Goal: Information Seeking & Learning: Learn about a topic

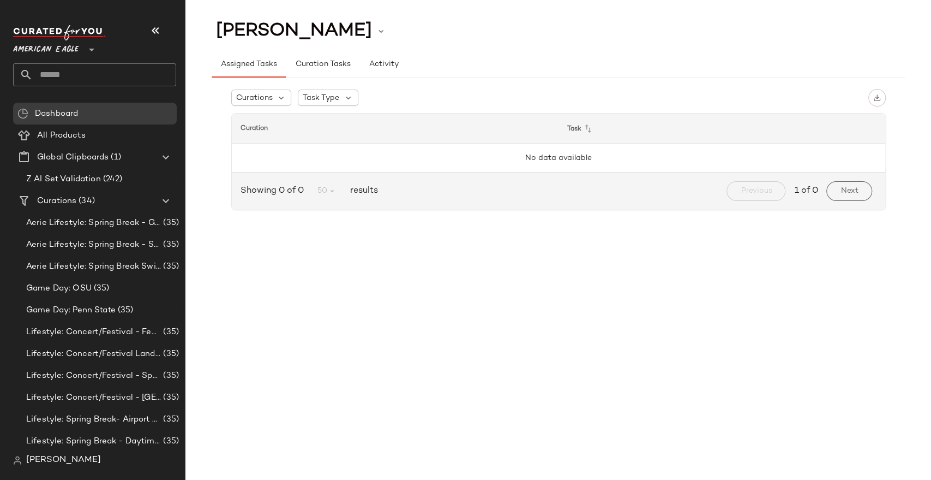
click at [64, 50] on span "American Eagle" at bounding box center [45, 47] width 65 height 20
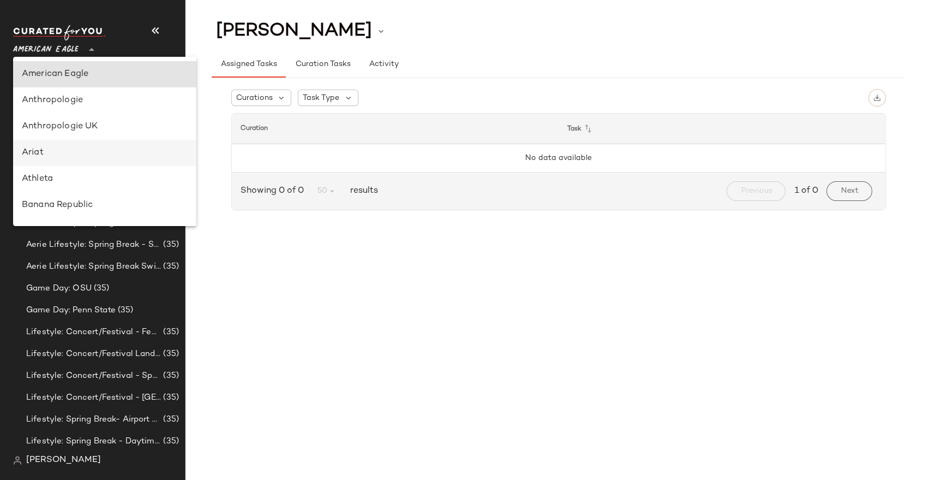
click at [38, 153] on div "Ariat" at bounding box center [105, 152] width 166 height 13
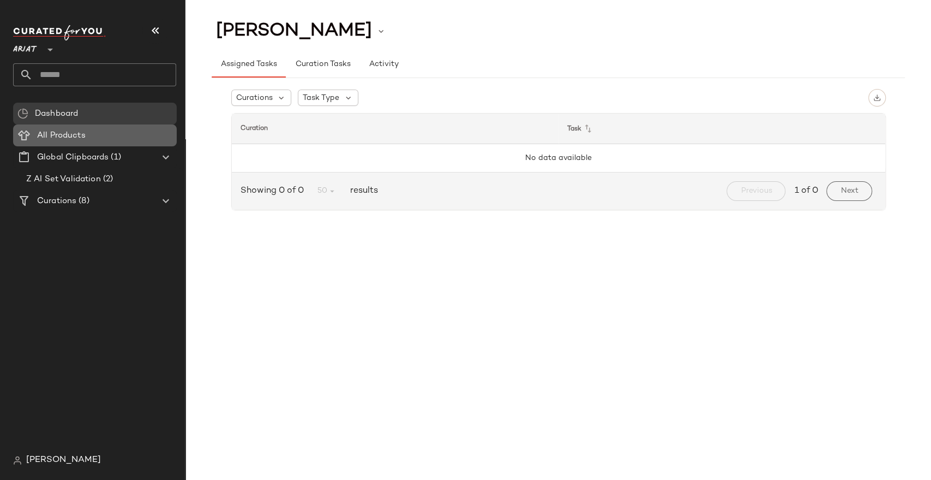
click at [63, 133] on span "All Products" at bounding box center [61, 135] width 49 height 13
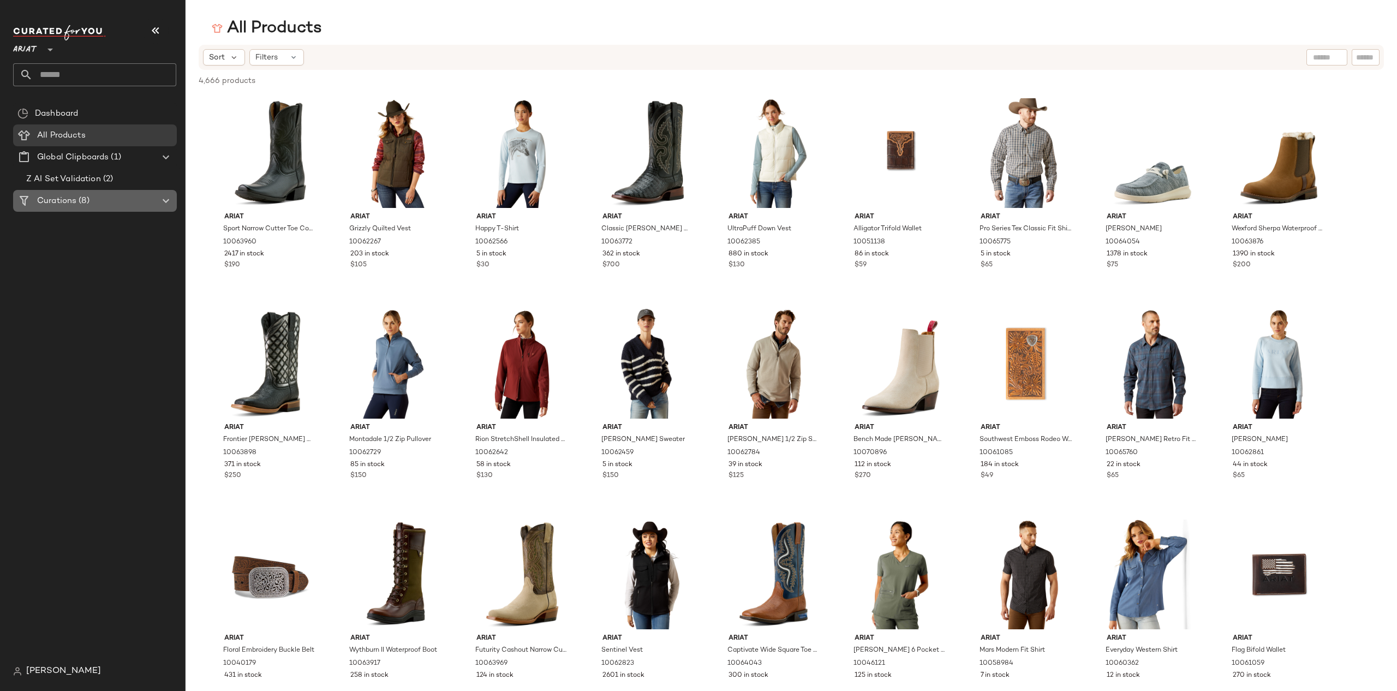
click at [61, 198] on span "Curations" at bounding box center [56, 201] width 39 height 13
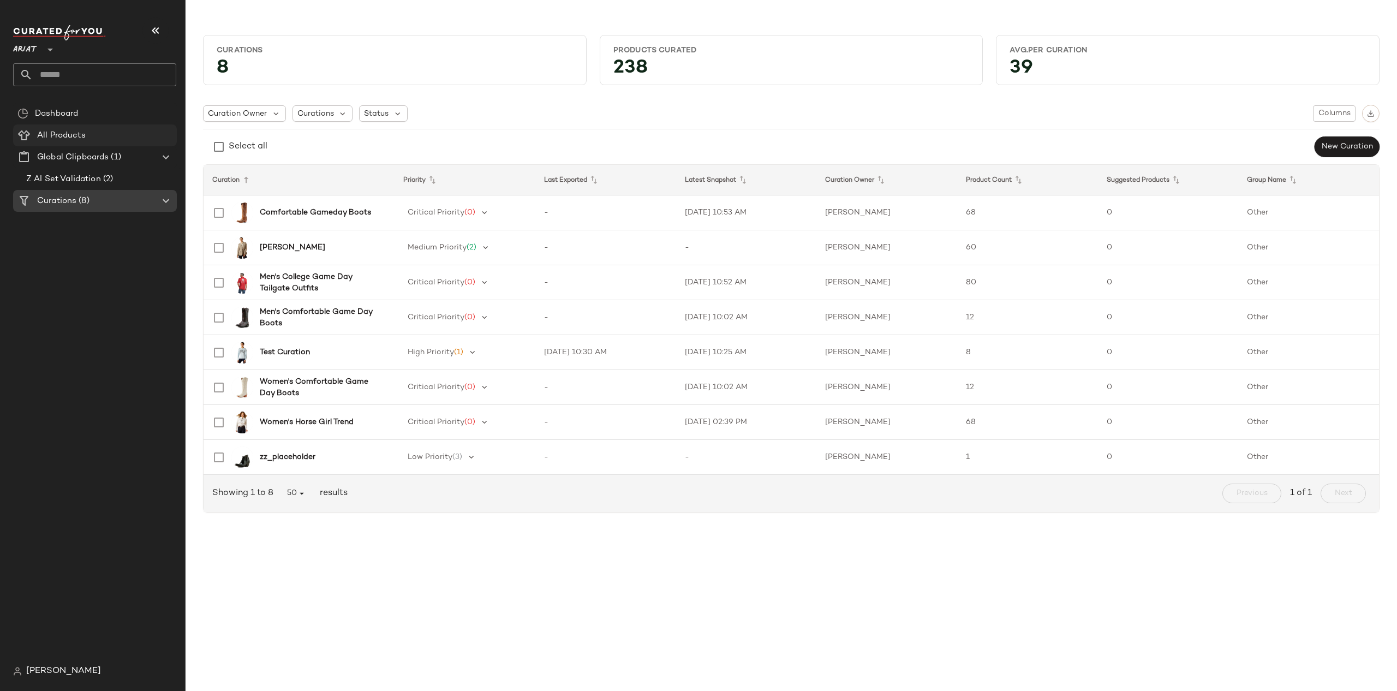
click at [82, 135] on span "All Products" at bounding box center [61, 135] width 49 height 13
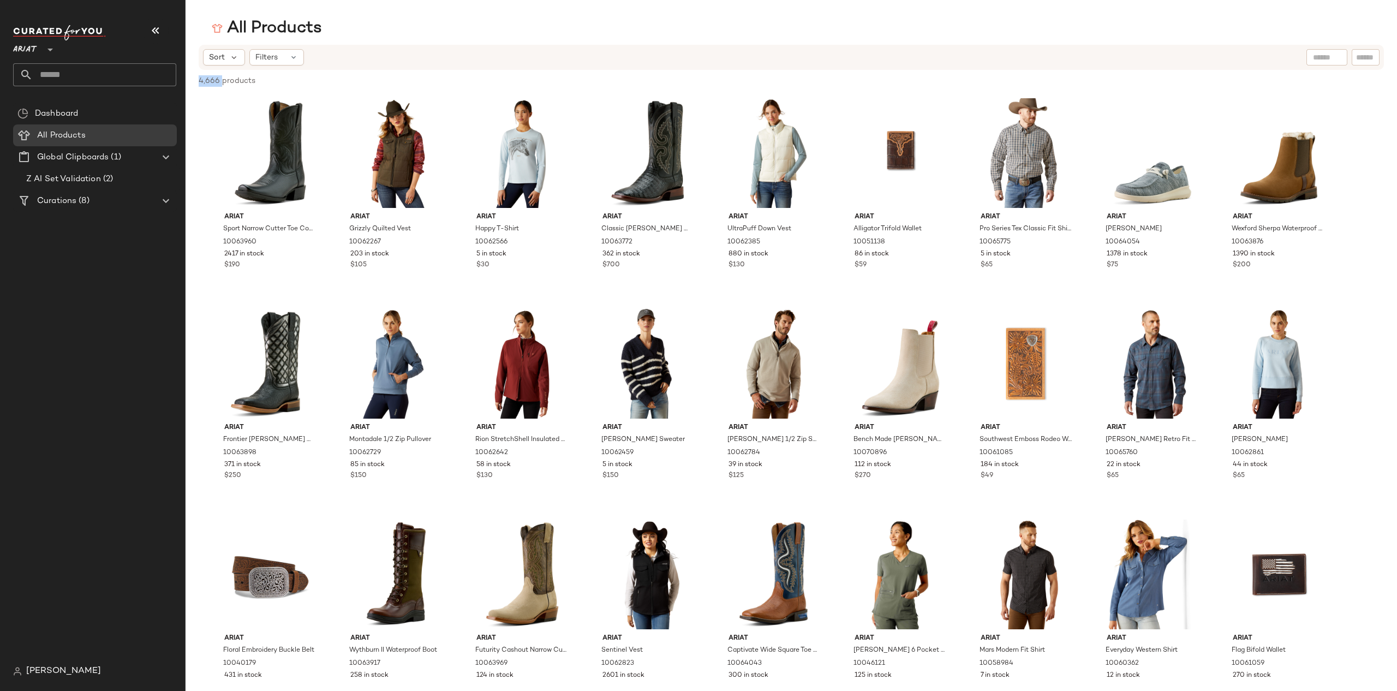
drag, startPoint x: 198, startPoint y: 80, endPoint x: 220, endPoint y: 81, distance: 22.9
click at [220, 81] on div "4,666 products • 0 selected Deselect All" at bounding box center [791, 82] width 1211 height 24
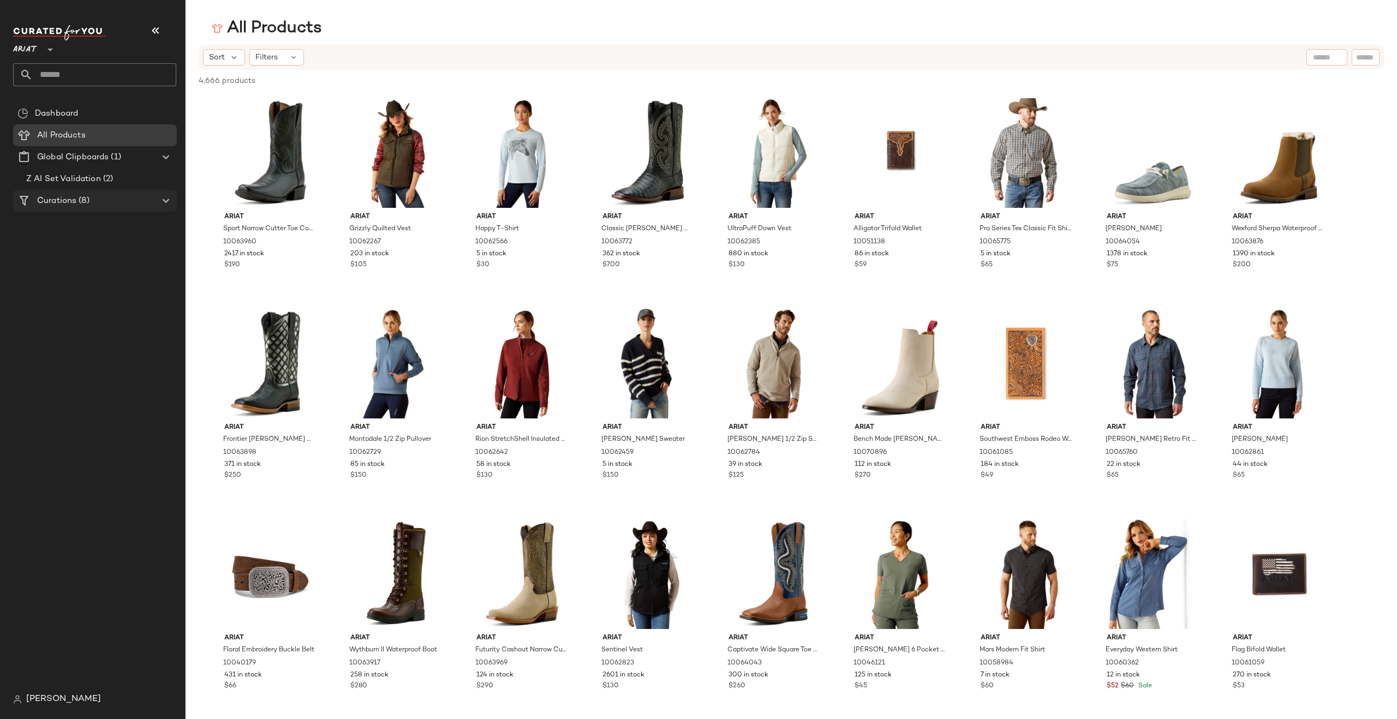
click at [69, 199] on span "Curations" at bounding box center [56, 201] width 39 height 13
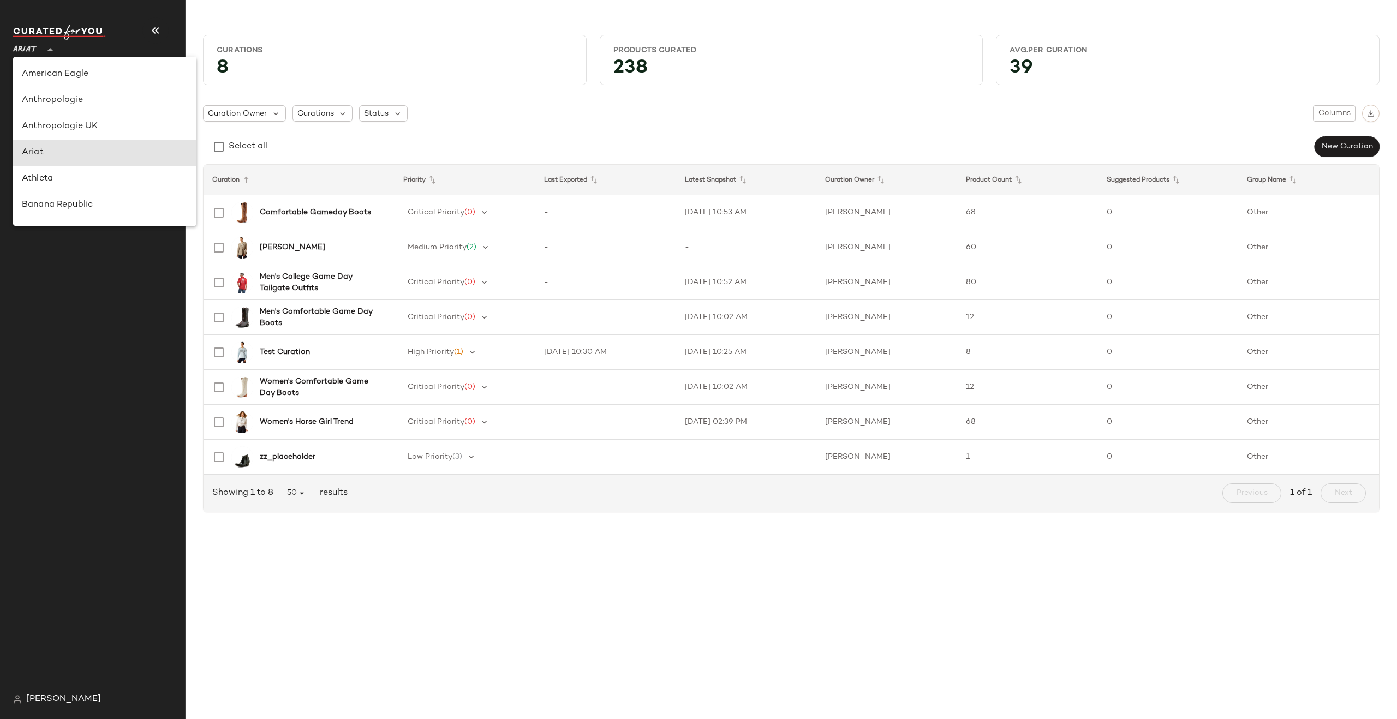
click at [20, 48] on span "Ariat" at bounding box center [25, 47] width 24 height 20
click at [33, 199] on div "Nuuly" at bounding box center [105, 204] width 166 height 13
type input "**"
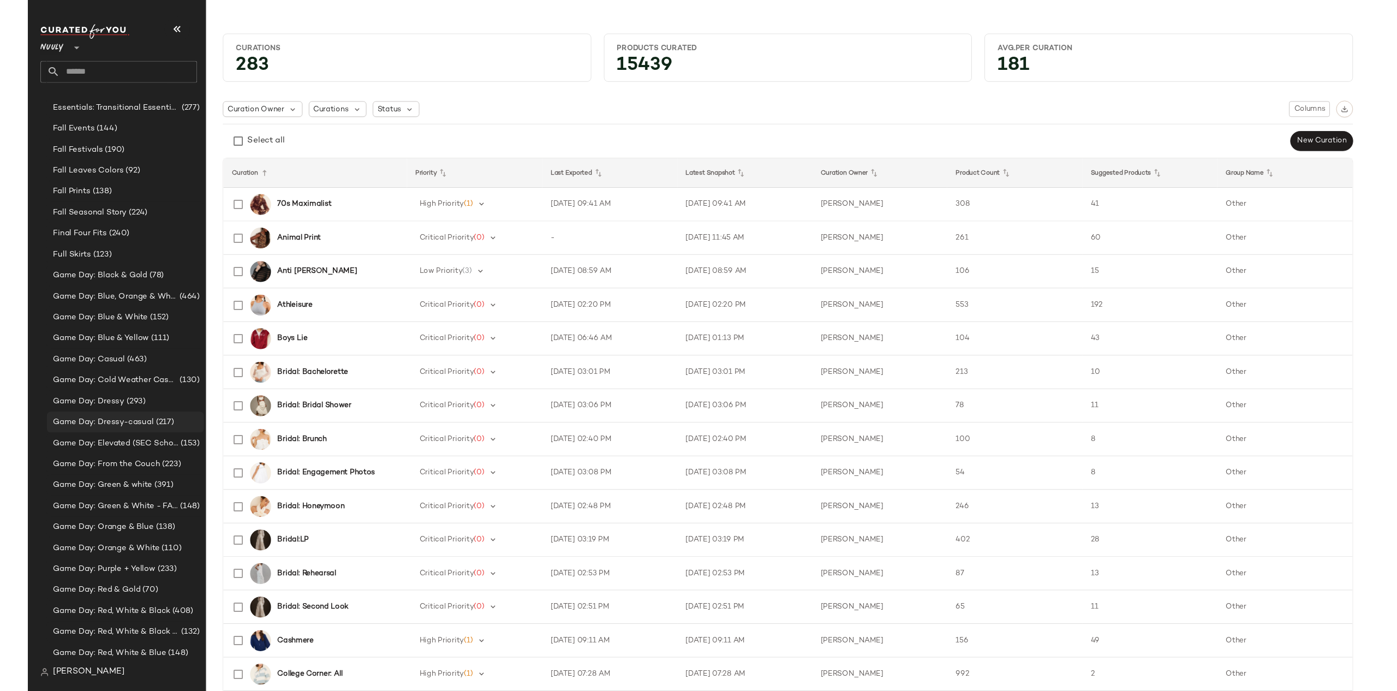
scroll to position [1138, 0]
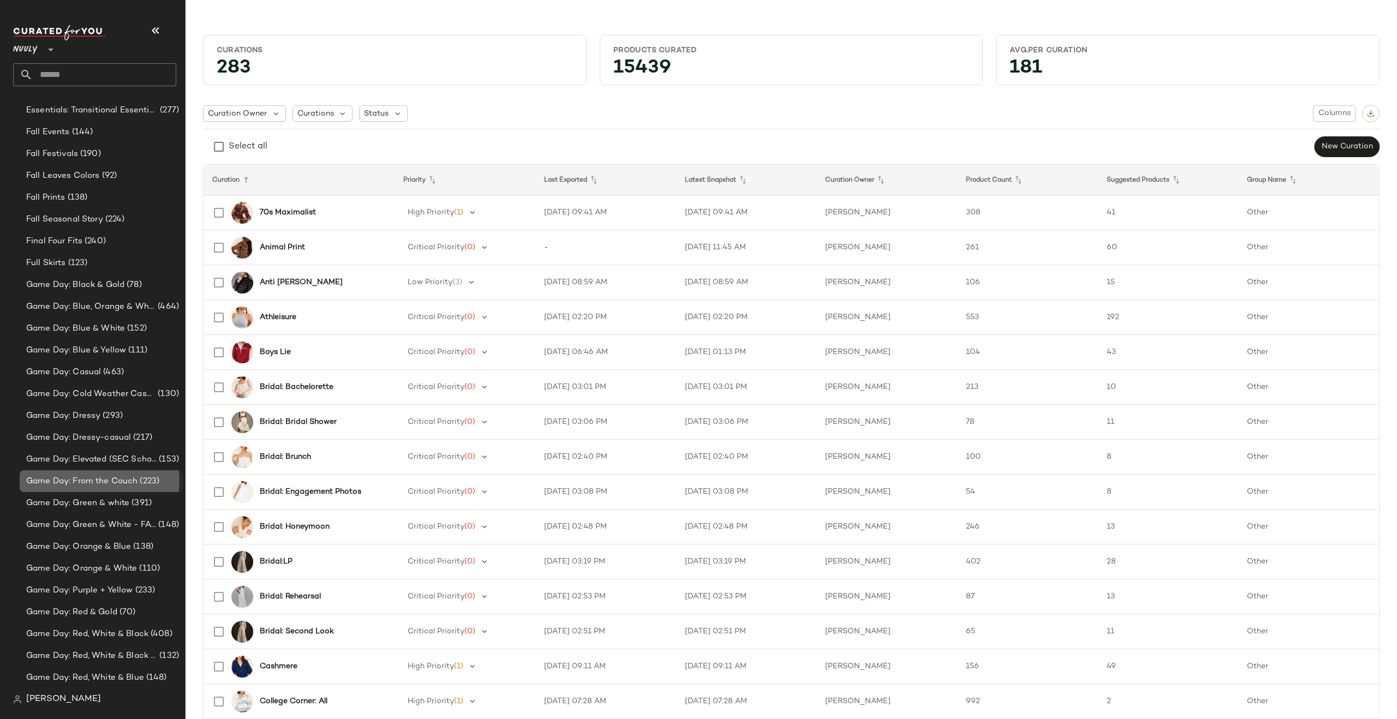
click at [115, 479] on span "Game Day: From the Couch" at bounding box center [81, 481] width 111 height 13
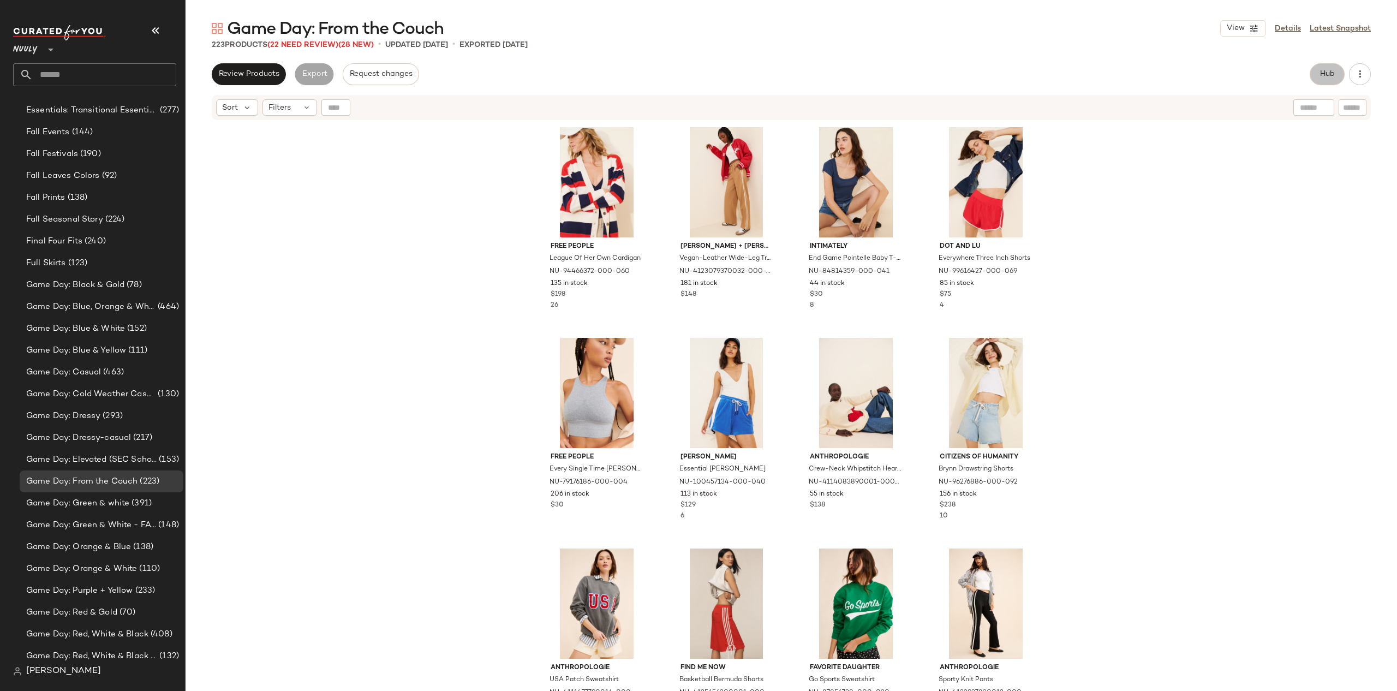
click at [931, 73] on span "Hub" at bounding box center [1326, 74] width 15 height 9
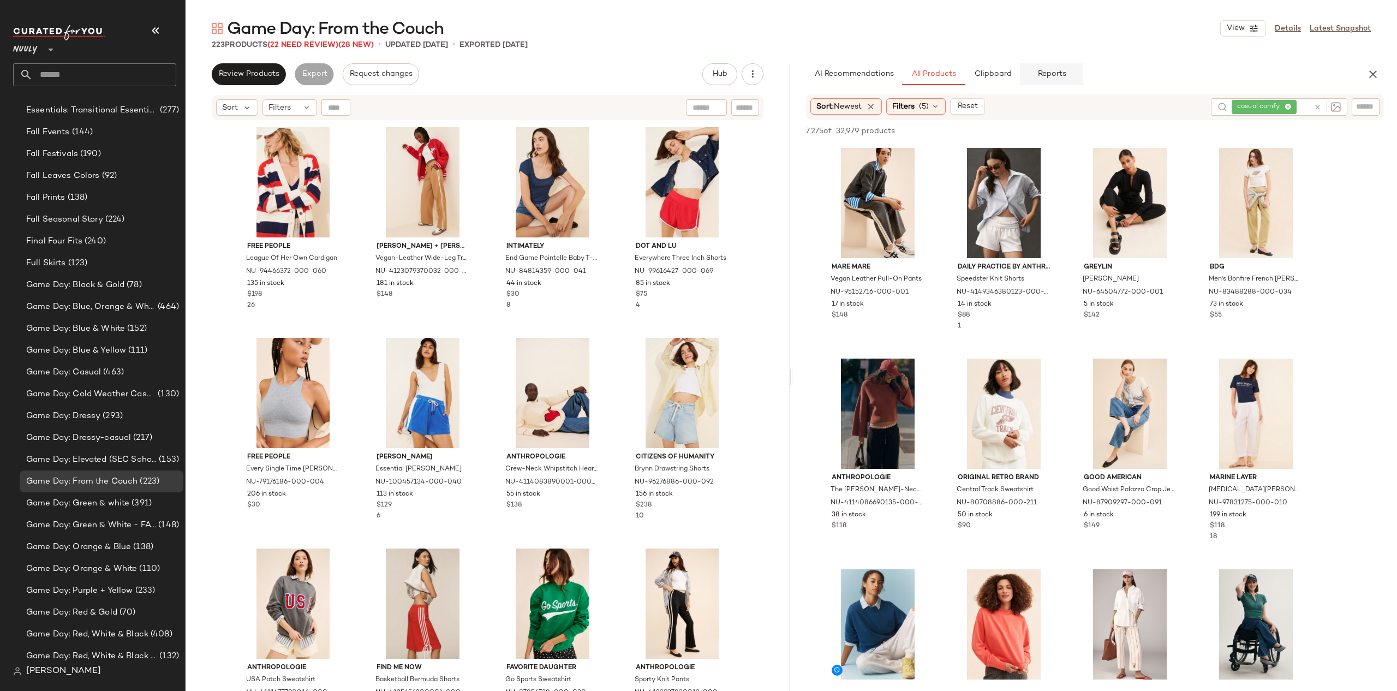
click at [931, 77] on span "Reports" at bounding box center [1051, 74] width 29 height 9
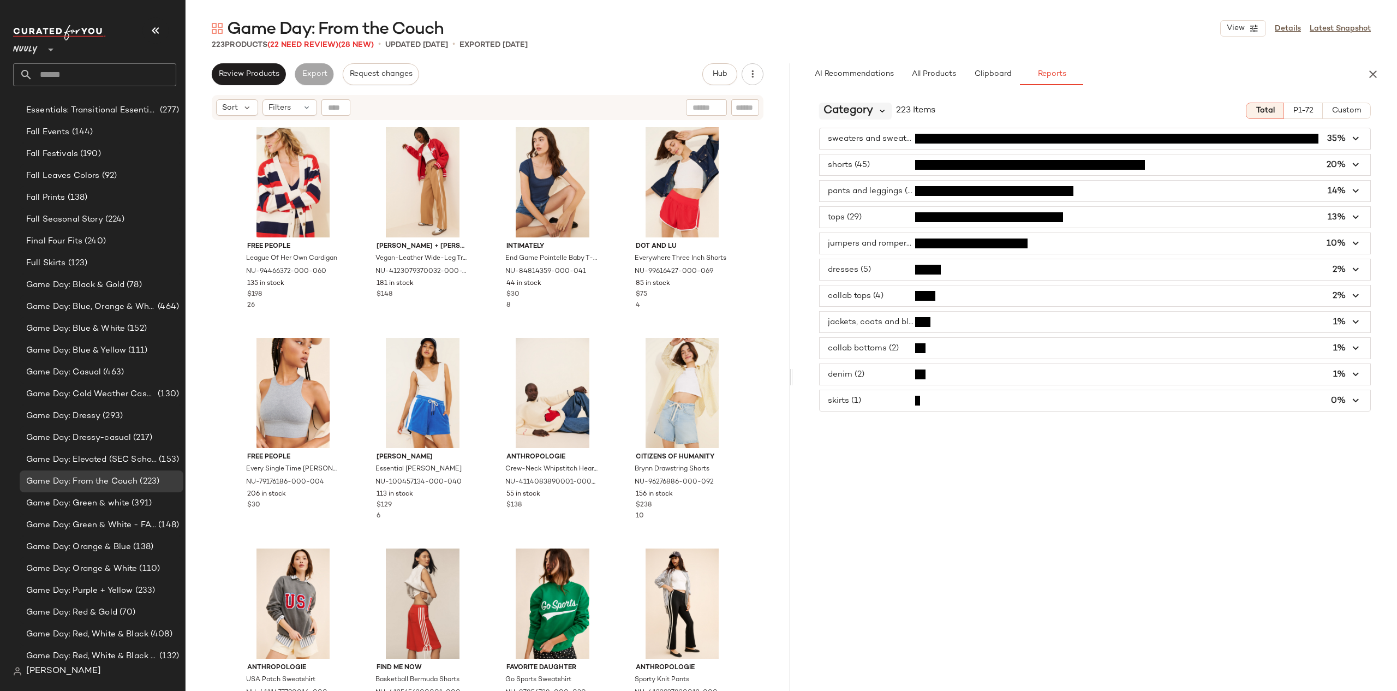
click at [880, 112] on icon at bounding box center [882, 111] width 10 height 10
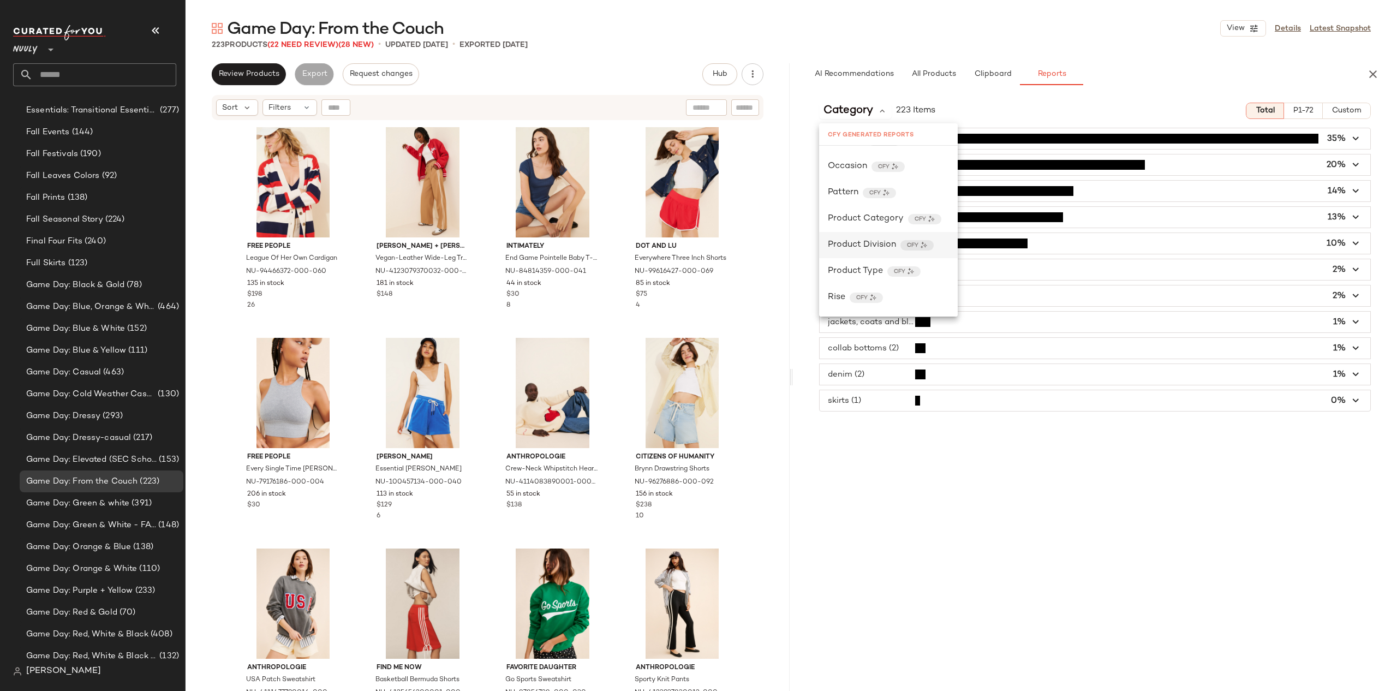
click at [867, 241] on span "Product Division" at bounding box center [862, 244] width 68 height 13
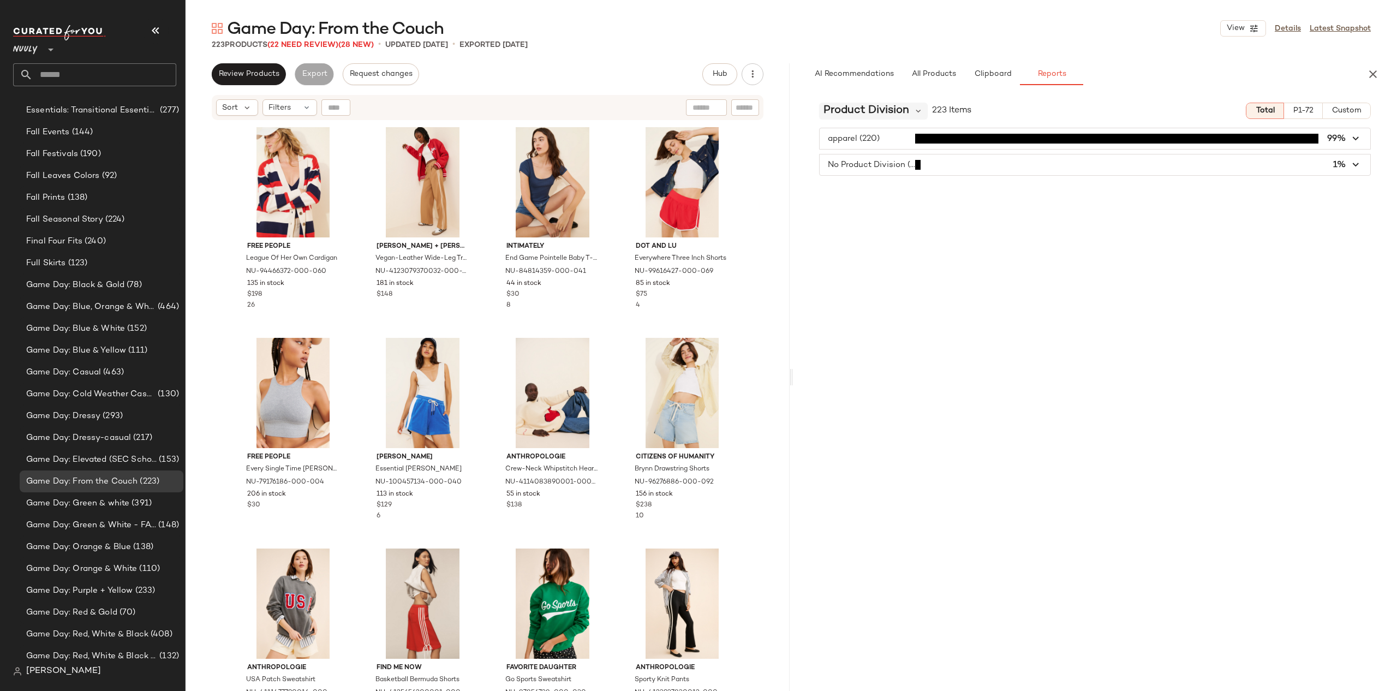
click at [883, 110] on span "Product Division" at bounding box center [866, 111] width 86 height 16
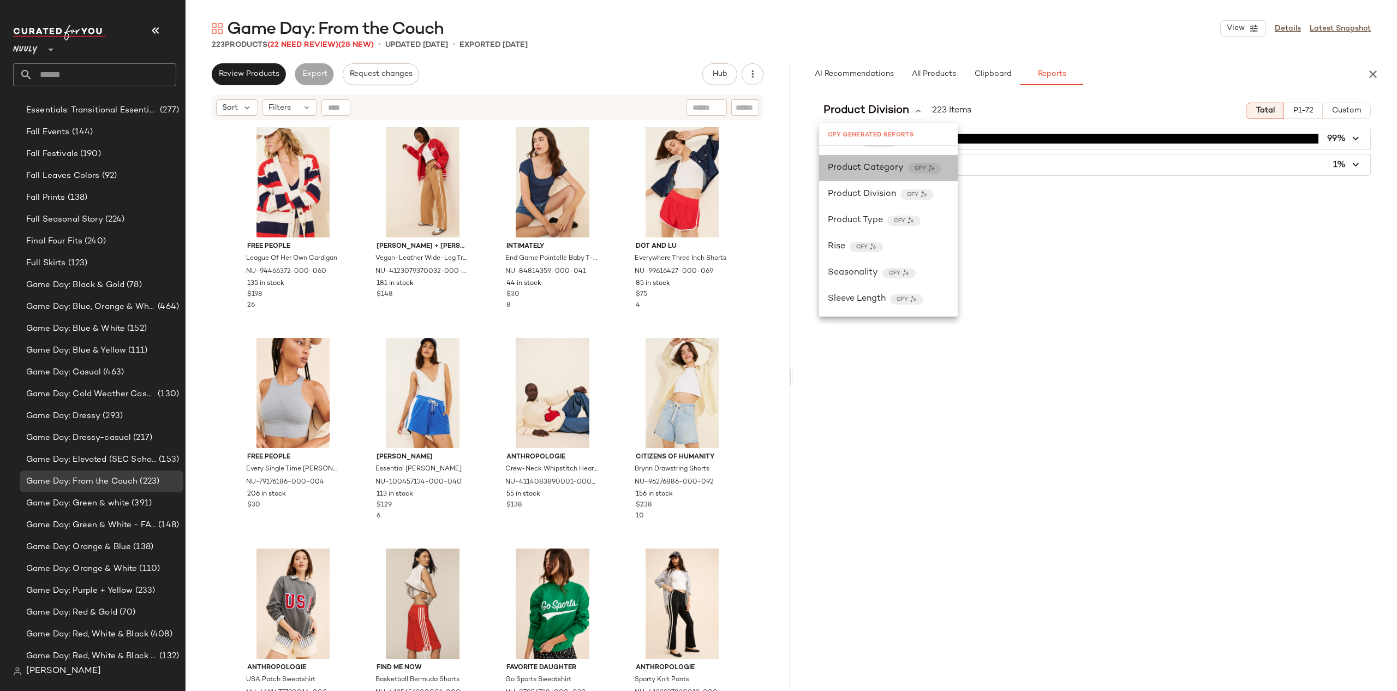
click at [870, 168] on span "Product Category" at bounding box center [866, 168] width 76 height 13
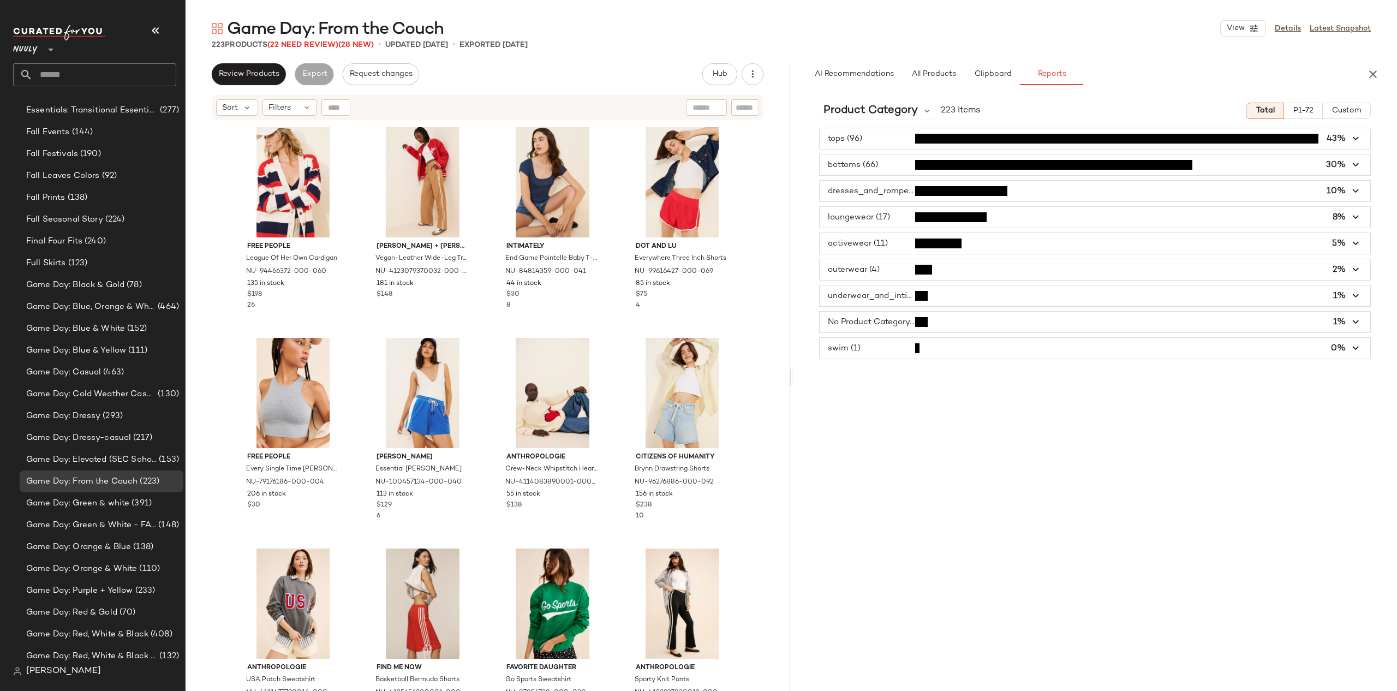
click at [840, 138] on span "button" at bounding box center [1095, 138] width 551 height 21
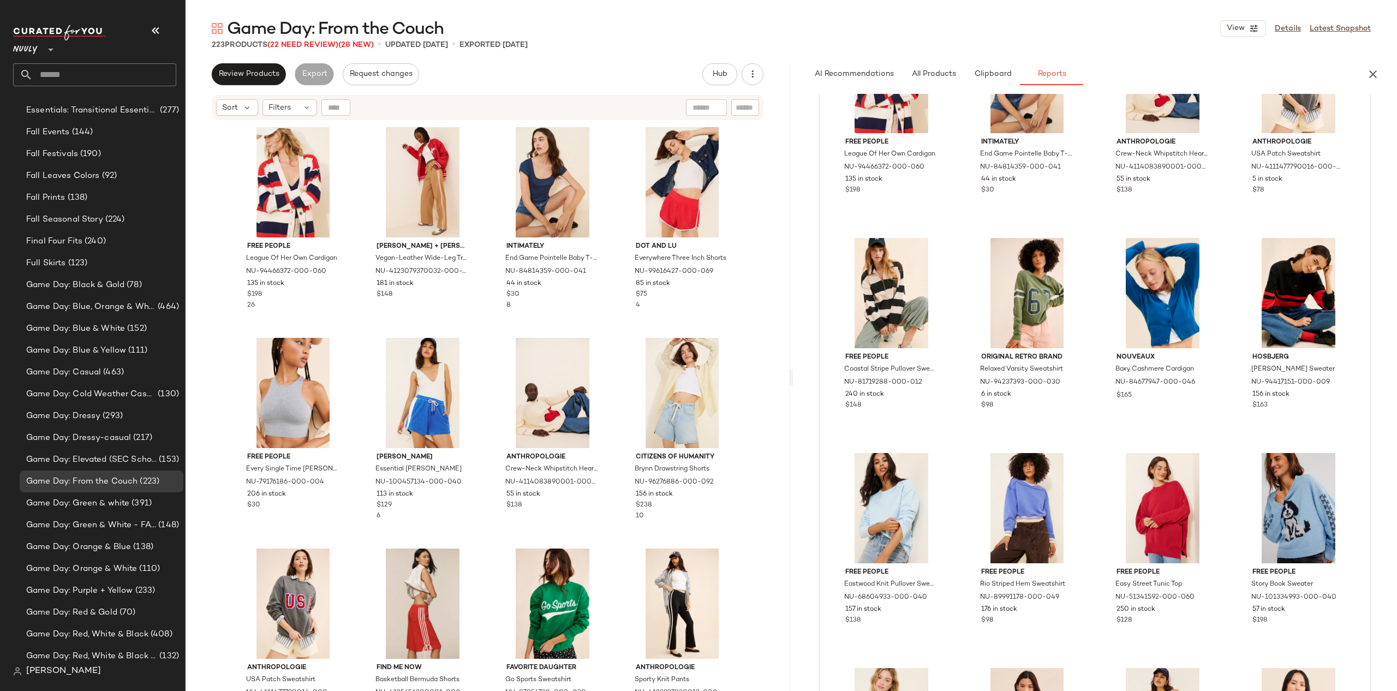
scroll to position [0, 0]
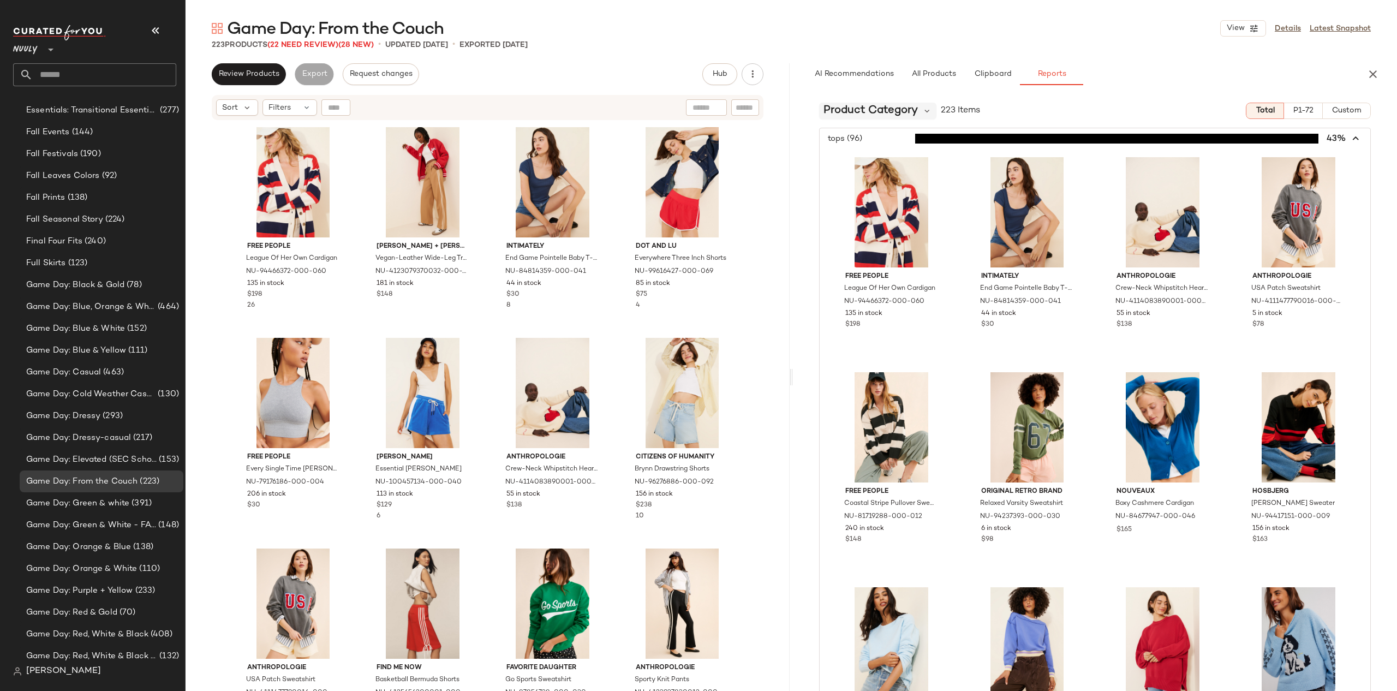
click at [896, 110] on span "Product Category" at bounding box center [870, 111] width 94 height 16
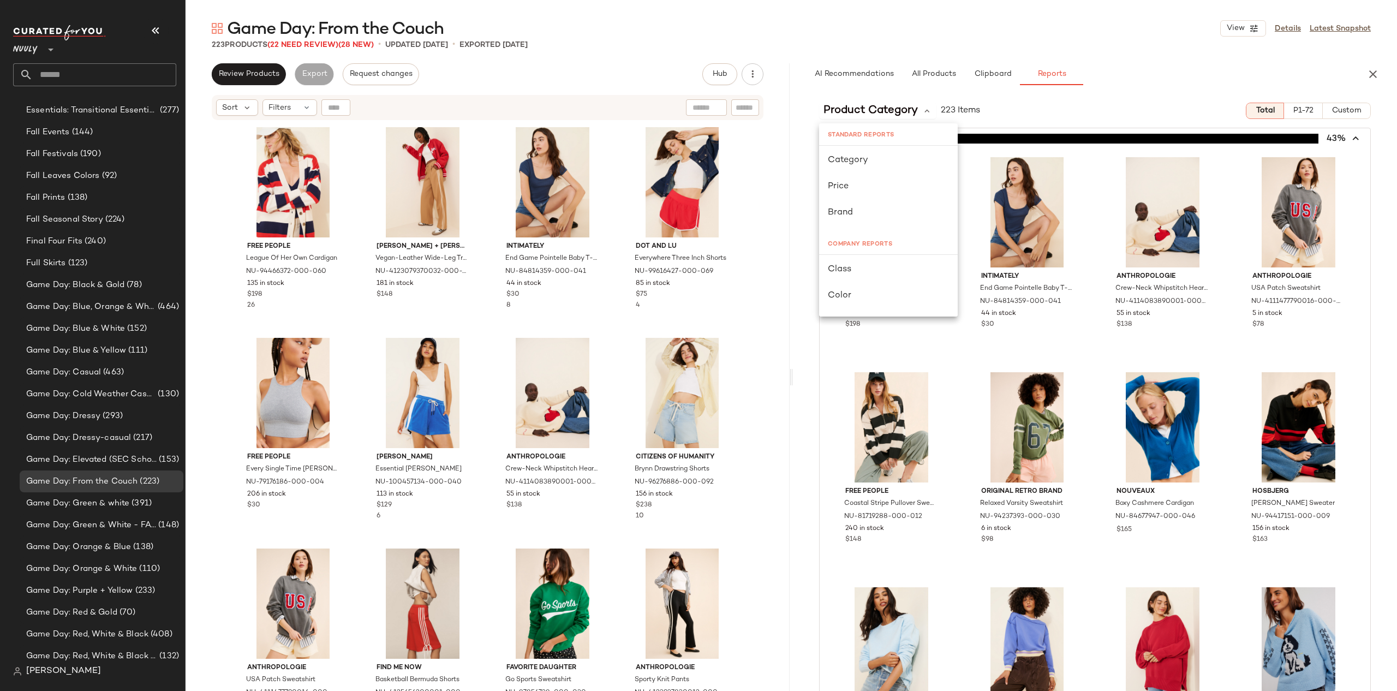
click at [931, 104] on div "Product Category 223 Items Total P1-72 Custom" at bounding box center [1095, 111] width 604 height 16
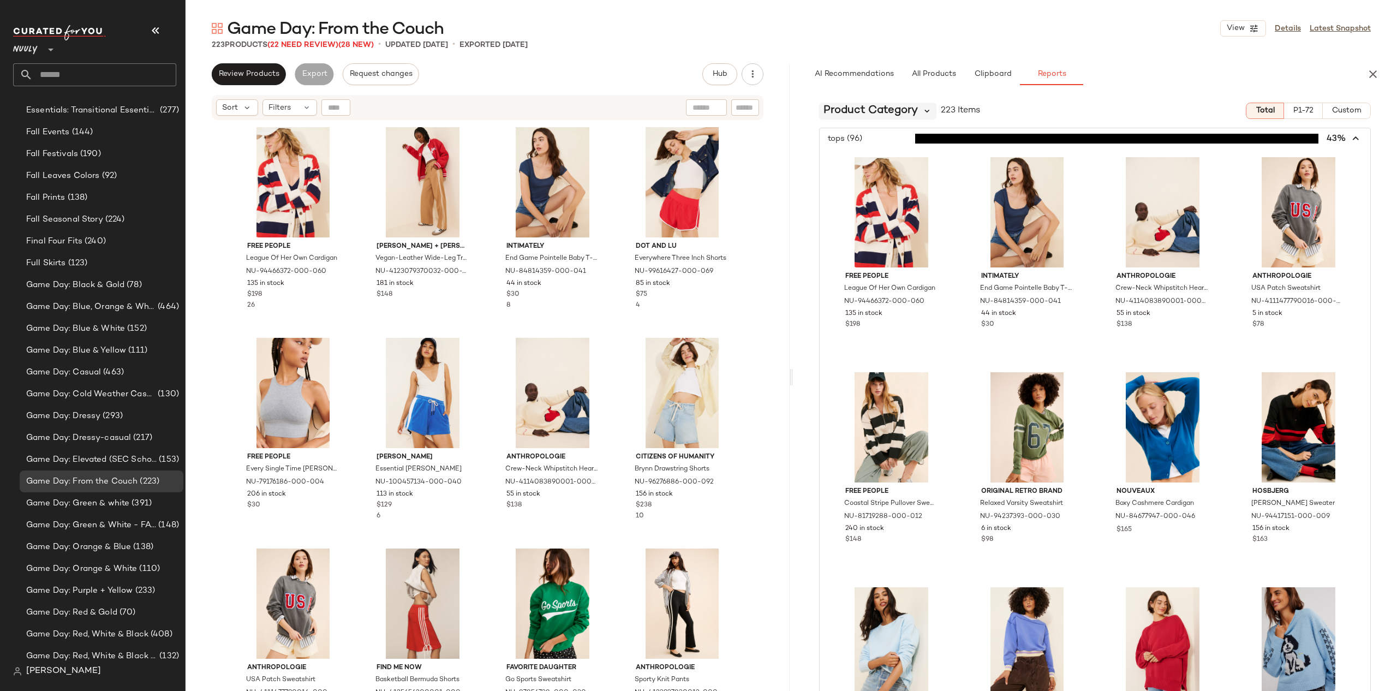
click at [928, 110] on icon at bounding box center [927, 111] width 10 height 10
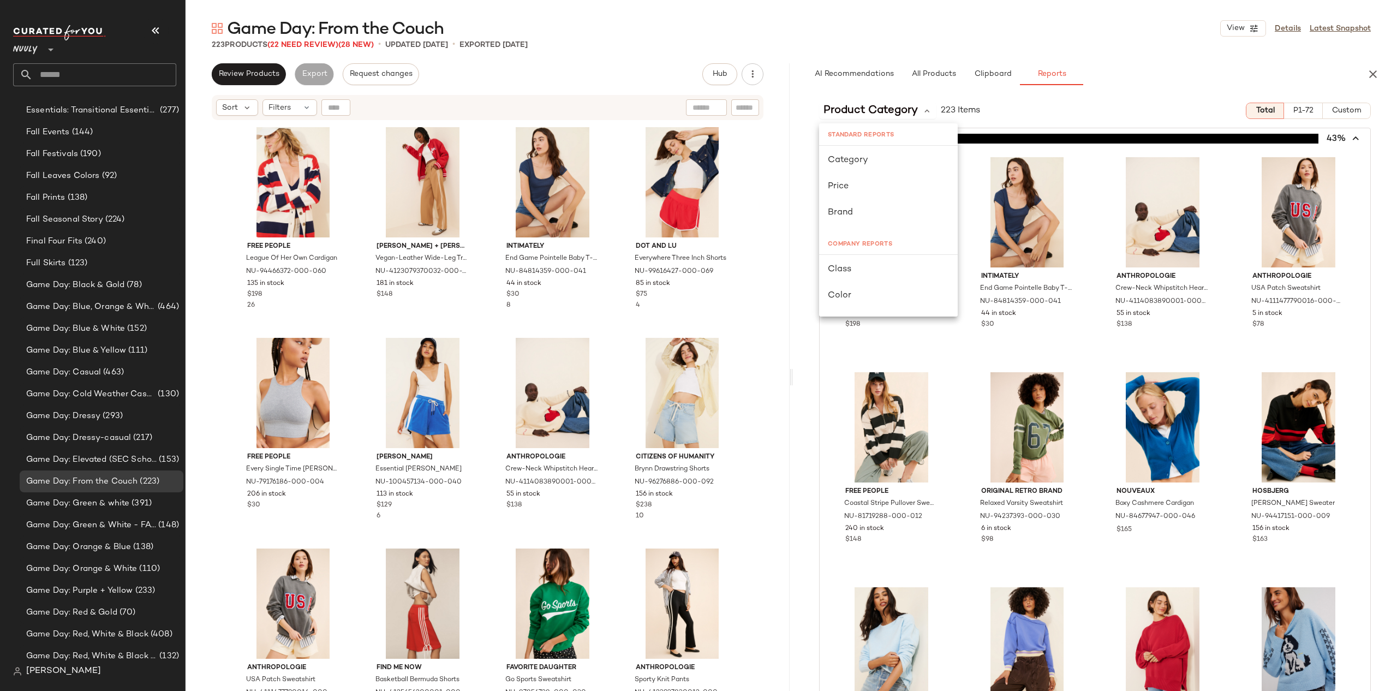
click at [920, 37] on div "Game Day: From the Couch View Details Latest Snapshot" at bounding box center [791, 28] width 1211 height 22
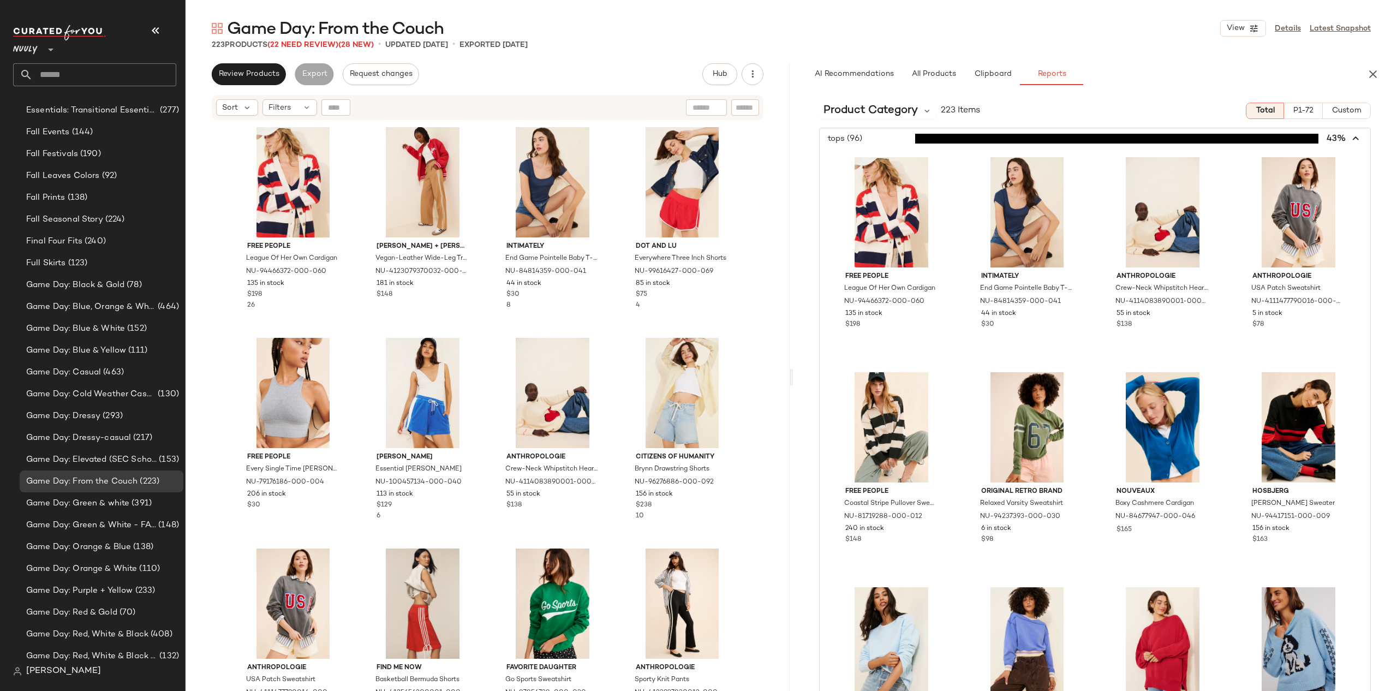
click at [621, 41] on div "223 Products (22 Need Review) (28 New) • updated Oct 10th • Exported Oct 10th" at bounding box center [791, 44] width 1211 height 11
